Goal: Information Seeking & Learning: Learn about a topic

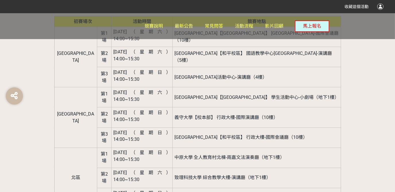
scroll to position [746, 0]
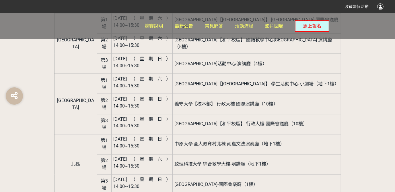
drag, startPoint x: 152, startPoint y: 96, endPoint x: 180, endPoint y: 96, distance: 27.8
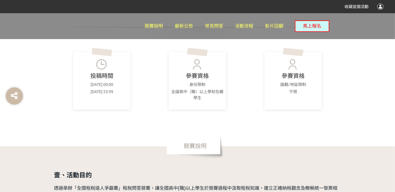
scroll to position [172, 0]
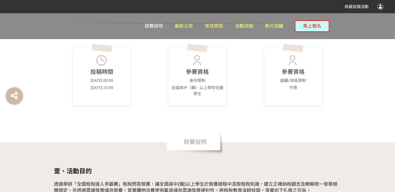
click at [153, 23] on link "競賽說明" at bounding box center [154, 26] width 18 height 26
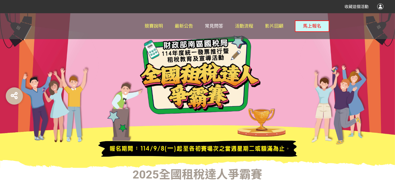
click at [210, 27] on span "常見問答" at bounding box center [214, 25] width 18 height 5
click at [182, 26] on span "最新公告" at bounding box center [184, 25] width 18 height 5
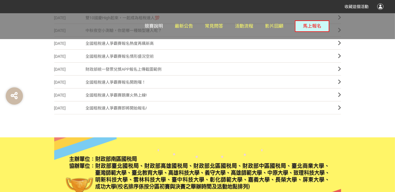
click at [155, 28] on span "競賽說明" at bounding box center [154, 25] width 18 height 5
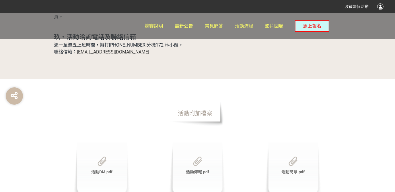
scroll to position [1804, 0]
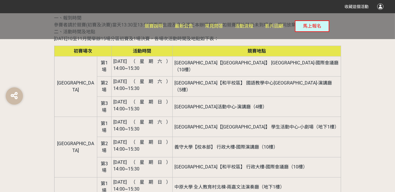
scroll to position [714, 0]
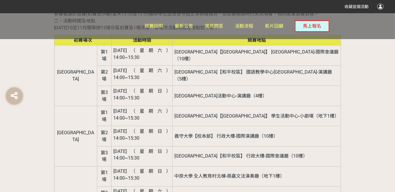
drag, startPoint x: 195, startPoint y: 124, endPoint x: 244, endPoint y: 125, distance: 49.1
drag, startPoint x: 218, startPoint y: 126, endPoint x: 284, endPoint y: 126, distance: 65.7
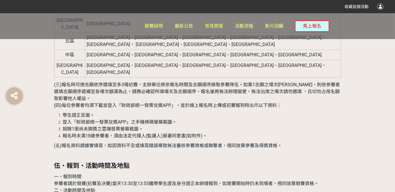
scroll to position [542, 0]
